Goal: Task Accomplishment & Management: Complete application form

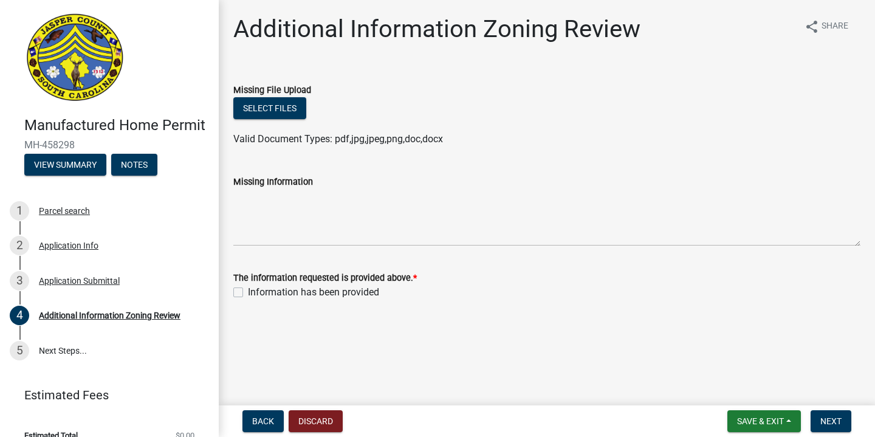
click at [84, 70] on img at bounding box center [74, 58] width 101 height 91
click at [131, 176] on button "Notes" at bounding box center [134, 165] width 46 height 22
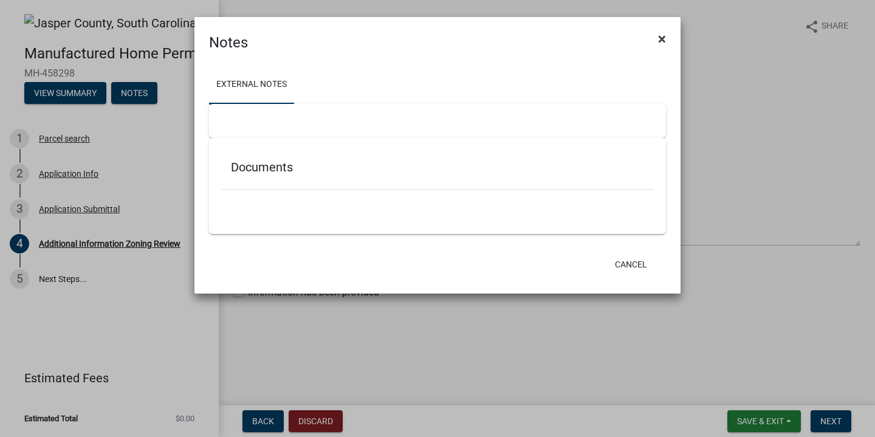
click at [656, 43] on button "×" at bounding box center [661, 39] width 27 height 34
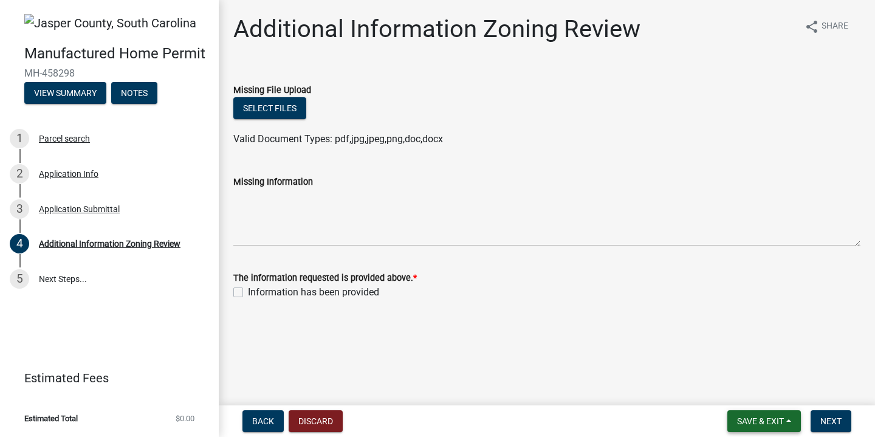
click at [773, 422] on span "Save & Exit" at bounding box center [760, 421] width 47 height 10
click at [745, 391] on button "Save & Exit" at bounding box center [751, 389] width 97 height 29
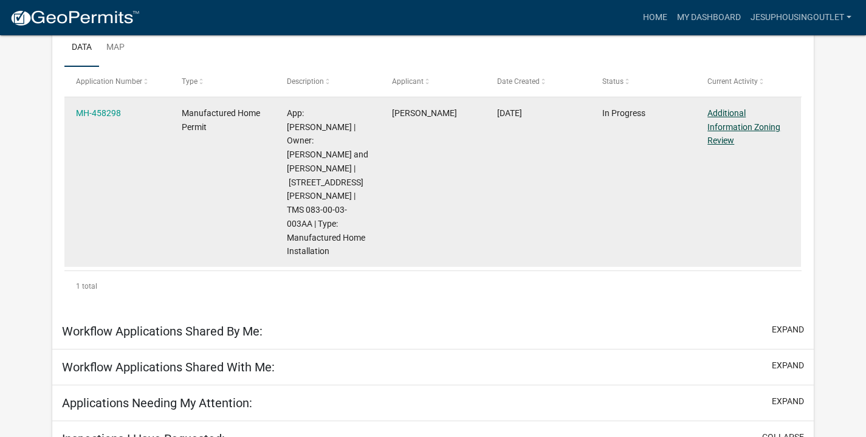
scroll to position [204, 0]
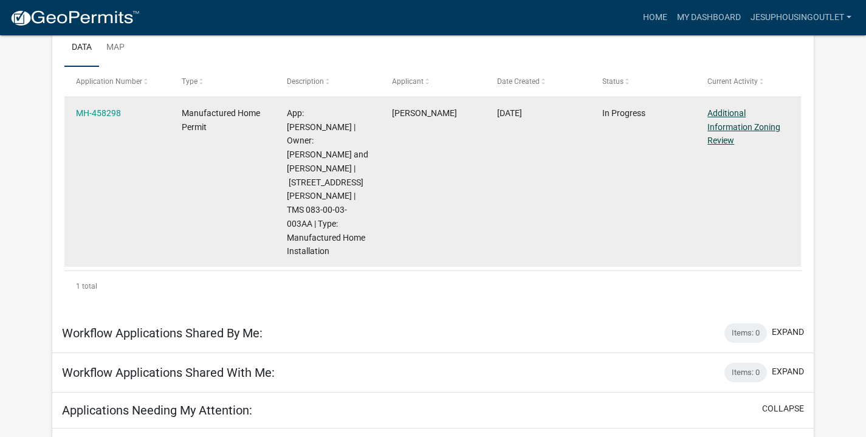
click at [737, 128] on link "Additional Information Zoning Review" at bounding box center [743, 127] width 73 height 38
